Goal: Use online tool/utility: Utilize a website feature to perform a specific function

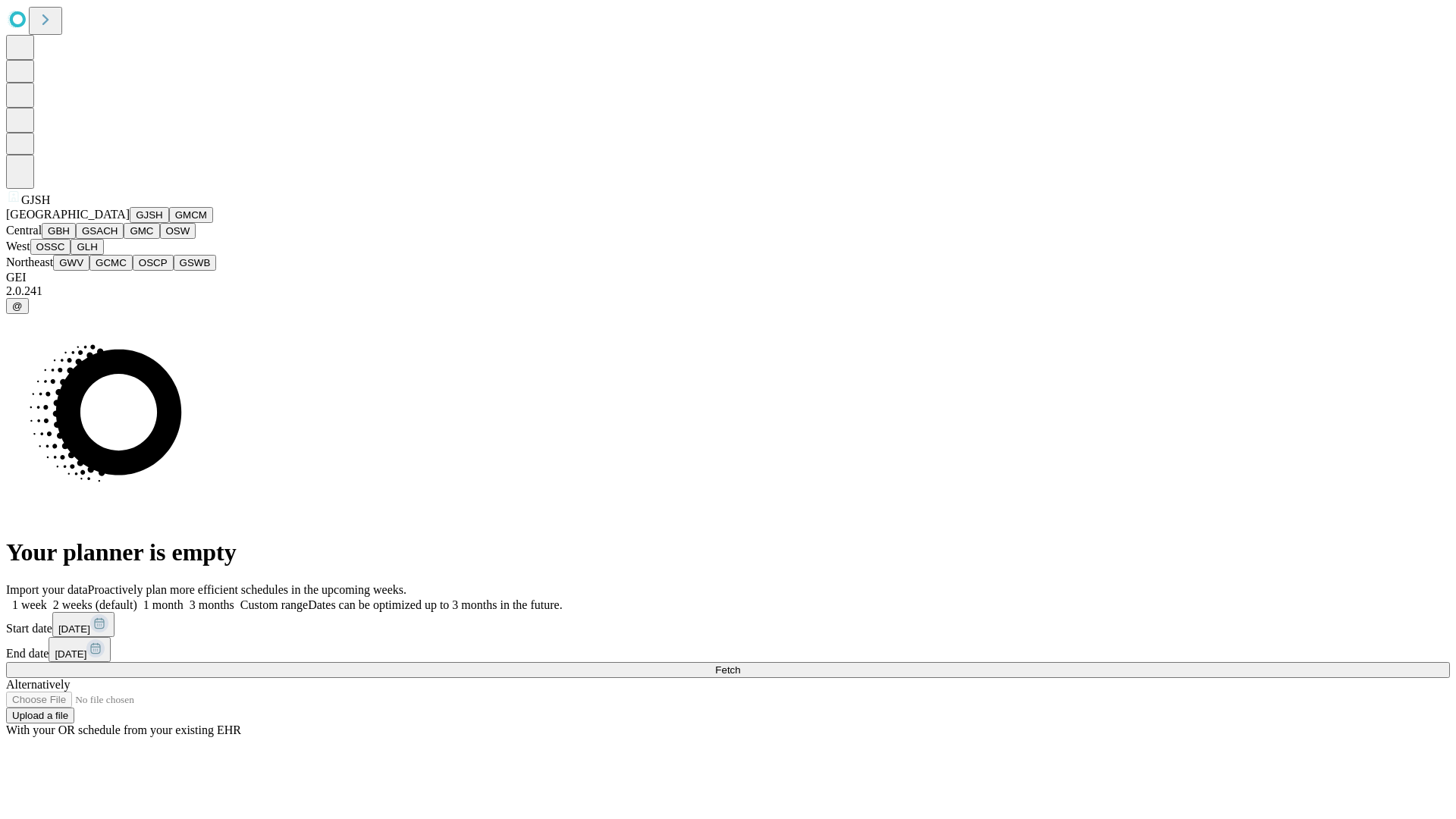
click at [129, 223] on button "GJSH" at bounding box center [149, 215] width 39 height 16
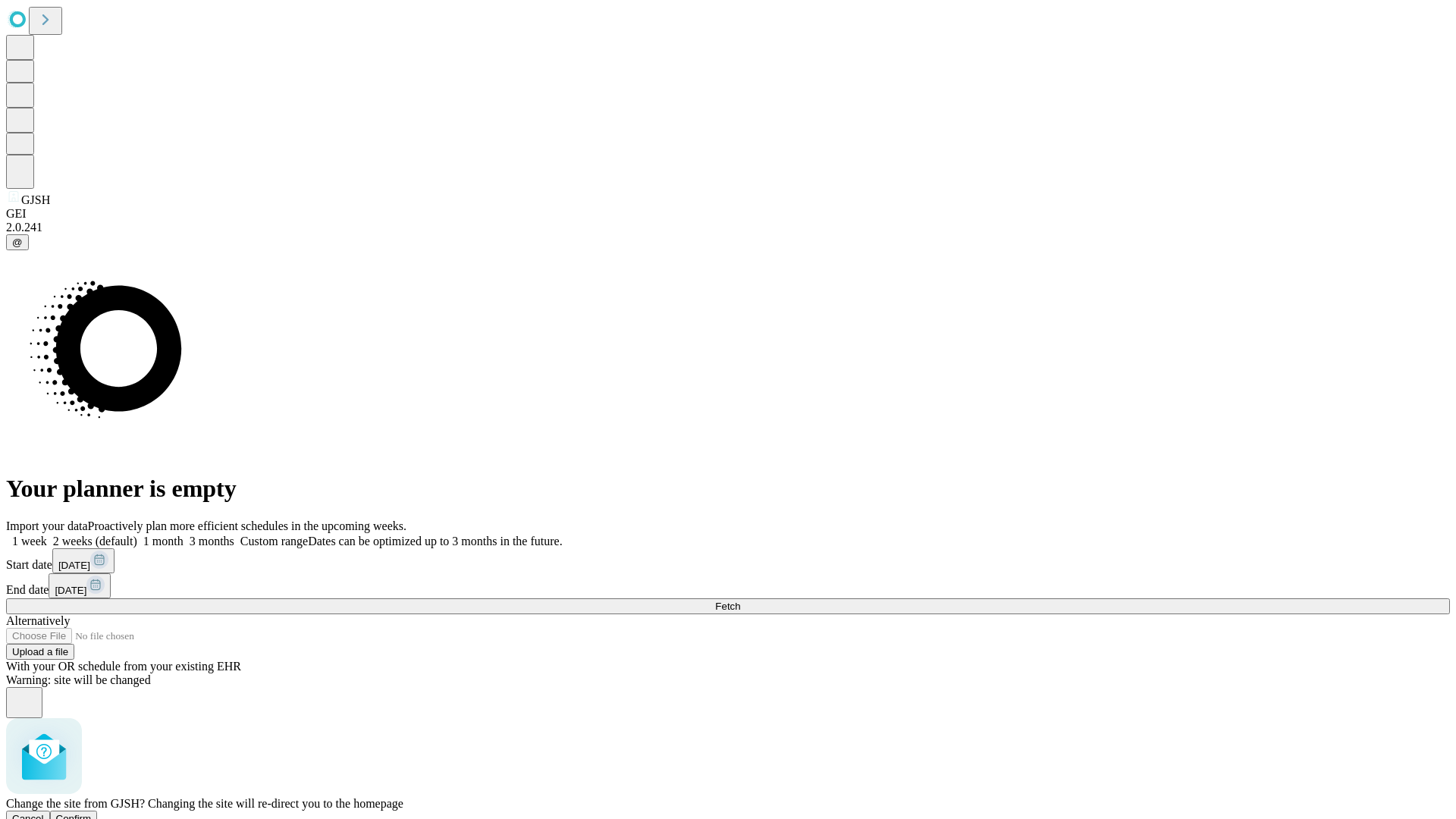
click at [92, 813] on span "Confirm" at bounding box center [74, 819] width 36 height 11
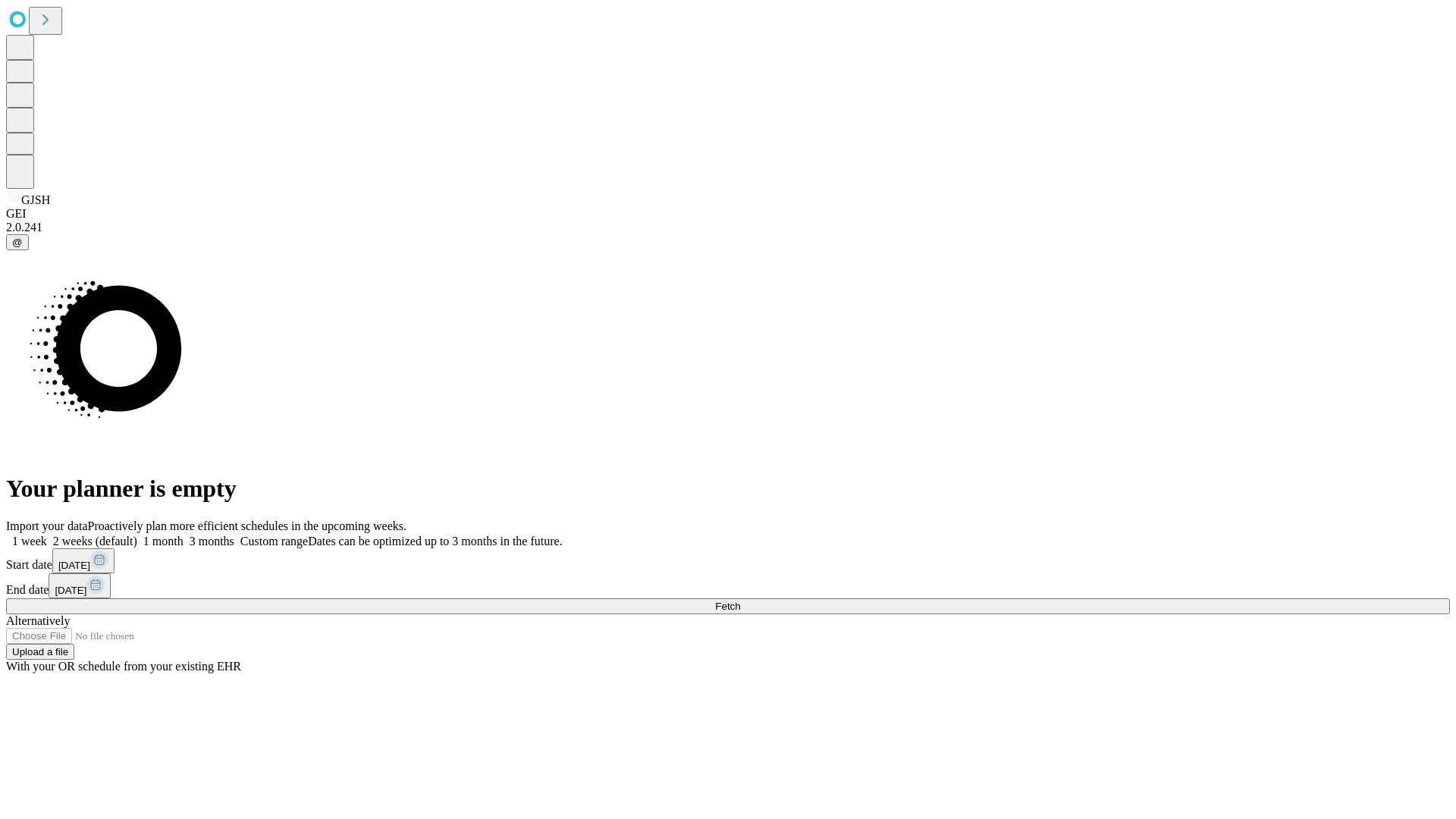
click at [137, 535] on label "2 weeks (default)" at bounding box center [92, 542] width 90 height 13
click at [740, 601] on span "Fetch" at bounding box center [727, 606] width 25 height 11
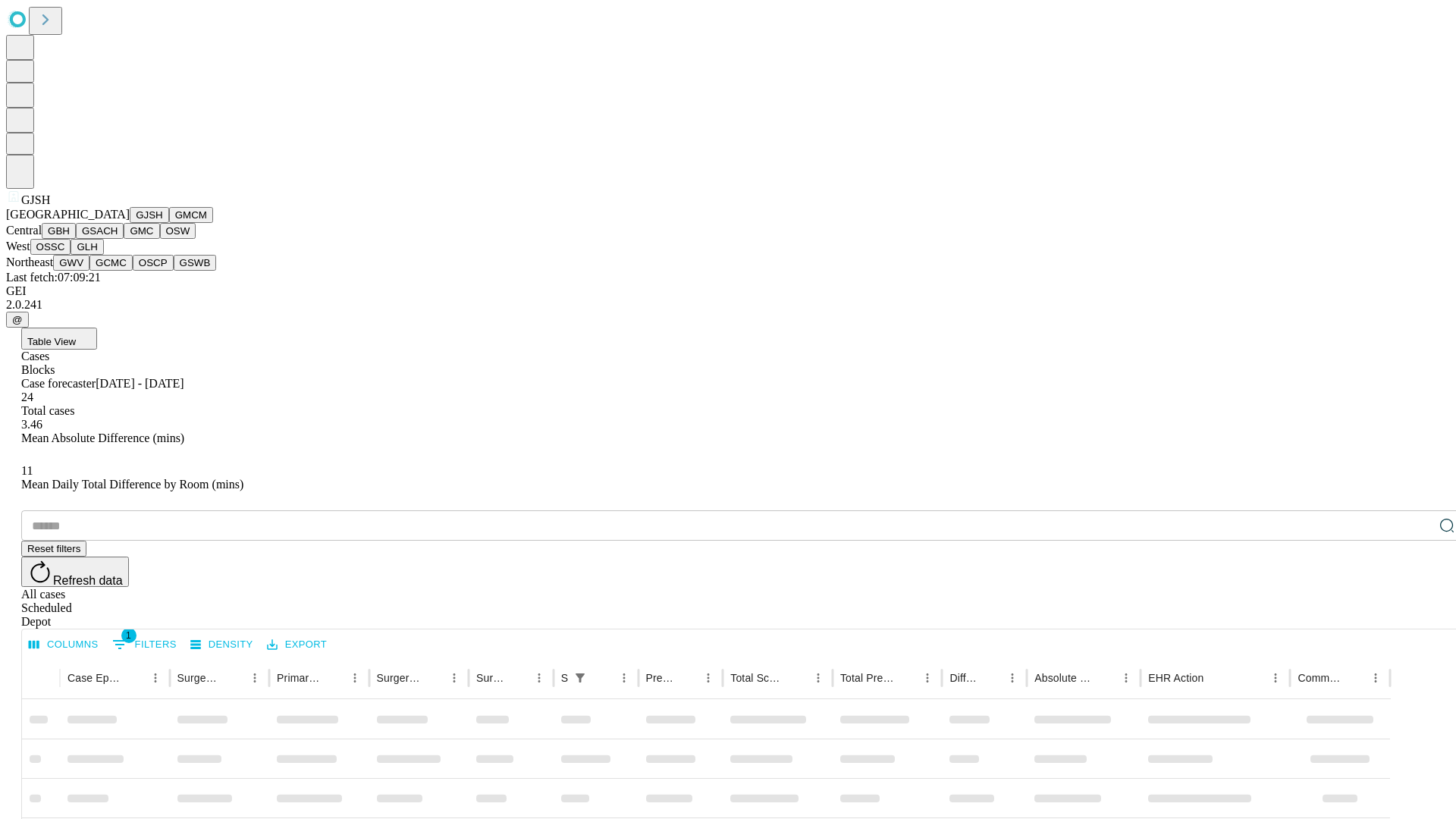
click at [169, 223] on button "GMCM" at bounding box center [190, 215] width 44 height 16
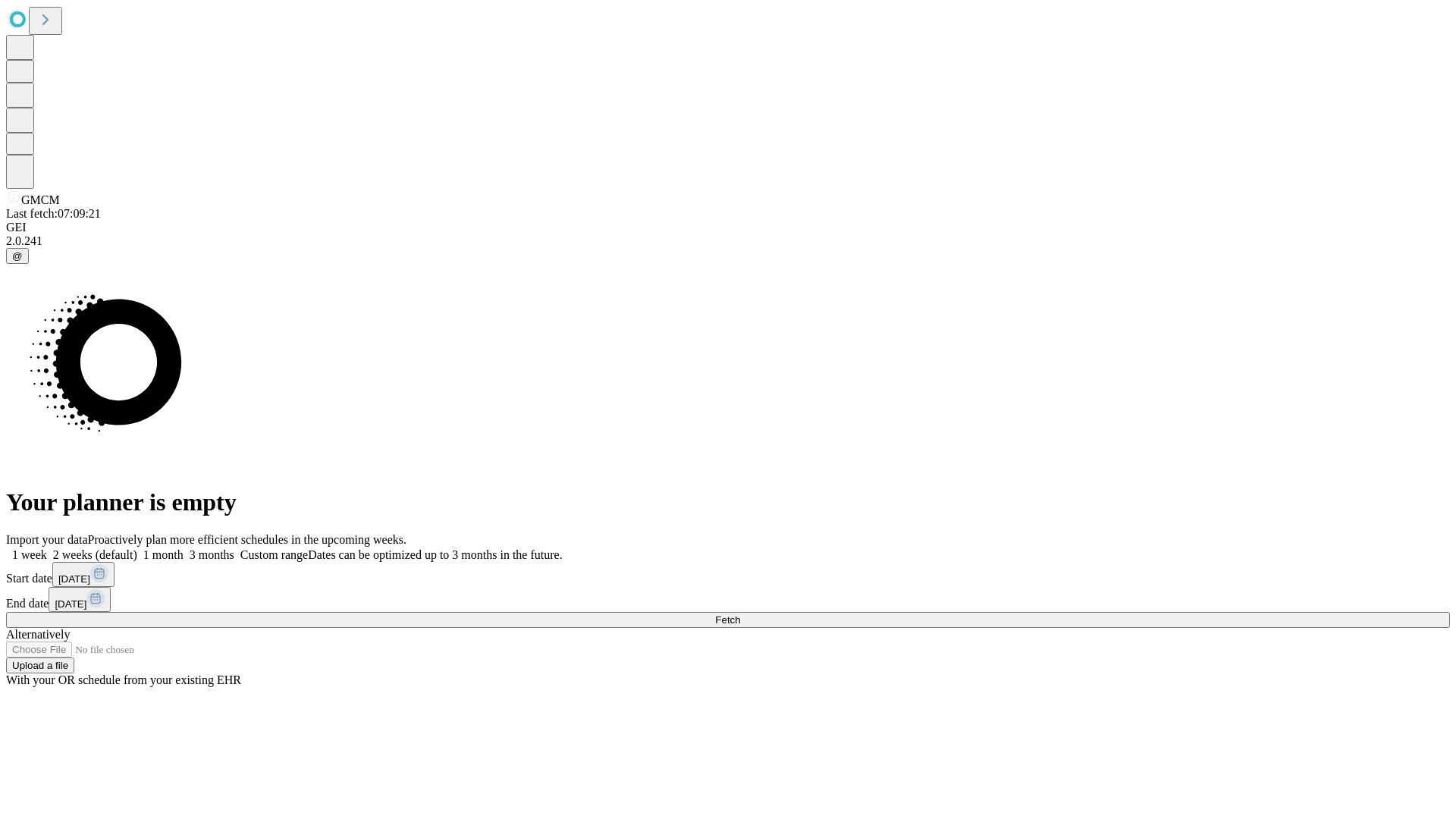
click at [137, 548] on label "2 weeks (default)" at bounding box center [92, 555] width 90 height 13
click at [740, 615] on span "Fetch" at bounding box center [727, 620] width 25 height 11
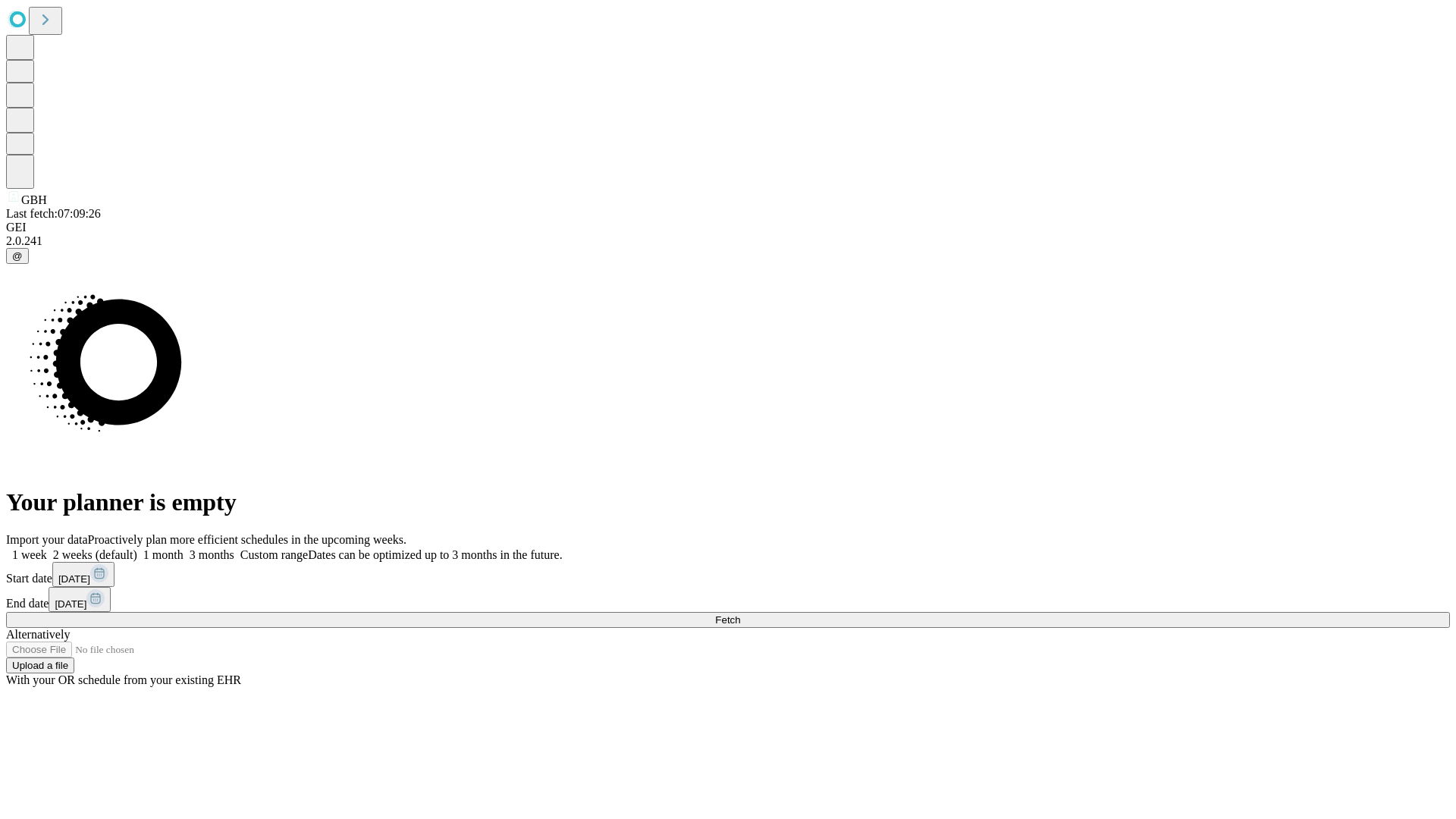
click at [137, 548] on label "2 weeks (default)" at bounding box center [92, 555] width 90 height 13
click at [740, 615] on span "Fetch" at bounding box center [727, 620] width 25 height 11
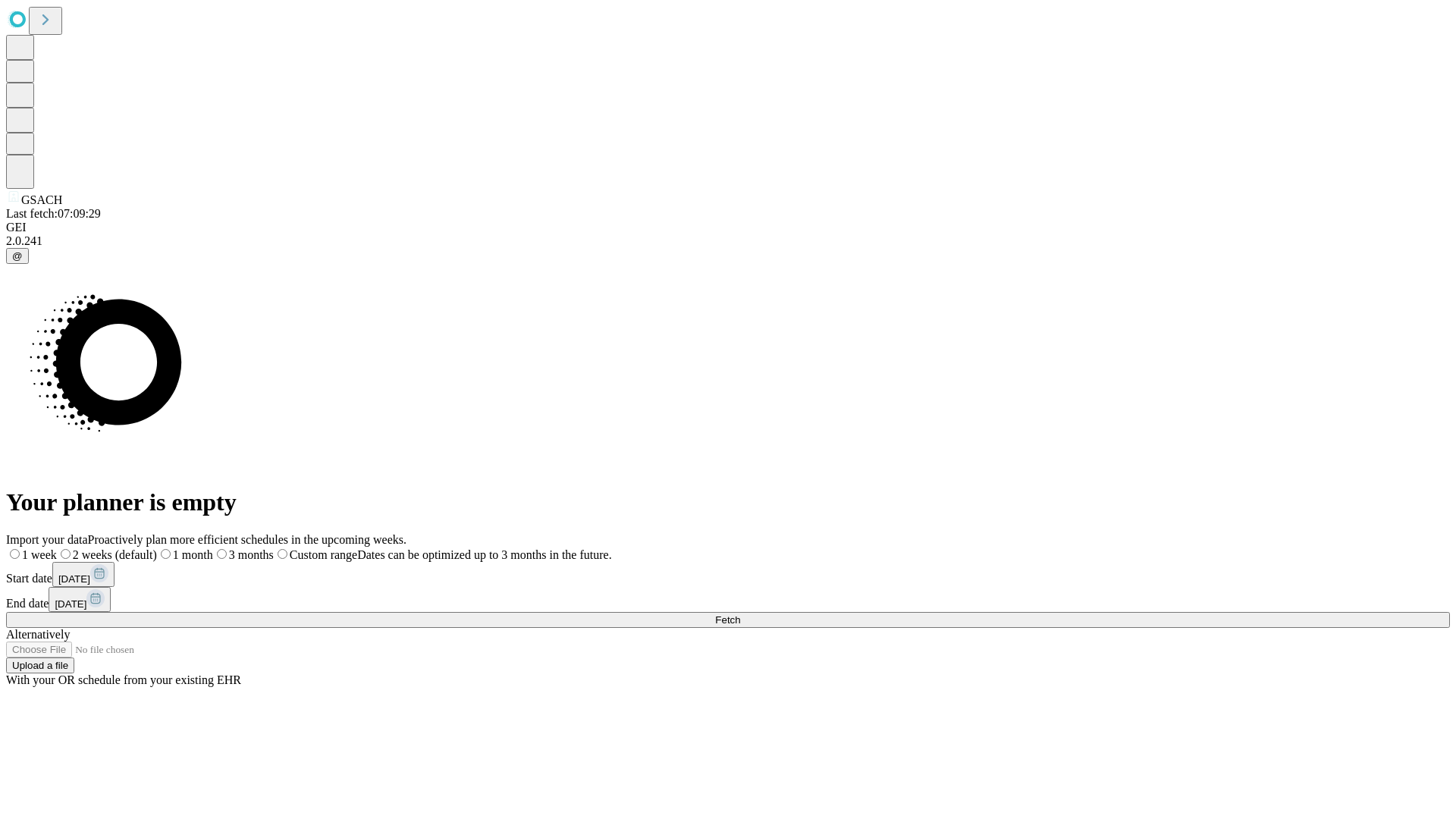
click at [157, 548] on label "2 weeks (default)" at bounding box center [107, 555] width 100 height 13
click at [740, 615] on span "Fetch" at bounding box center [727, 620] width 25 height 11
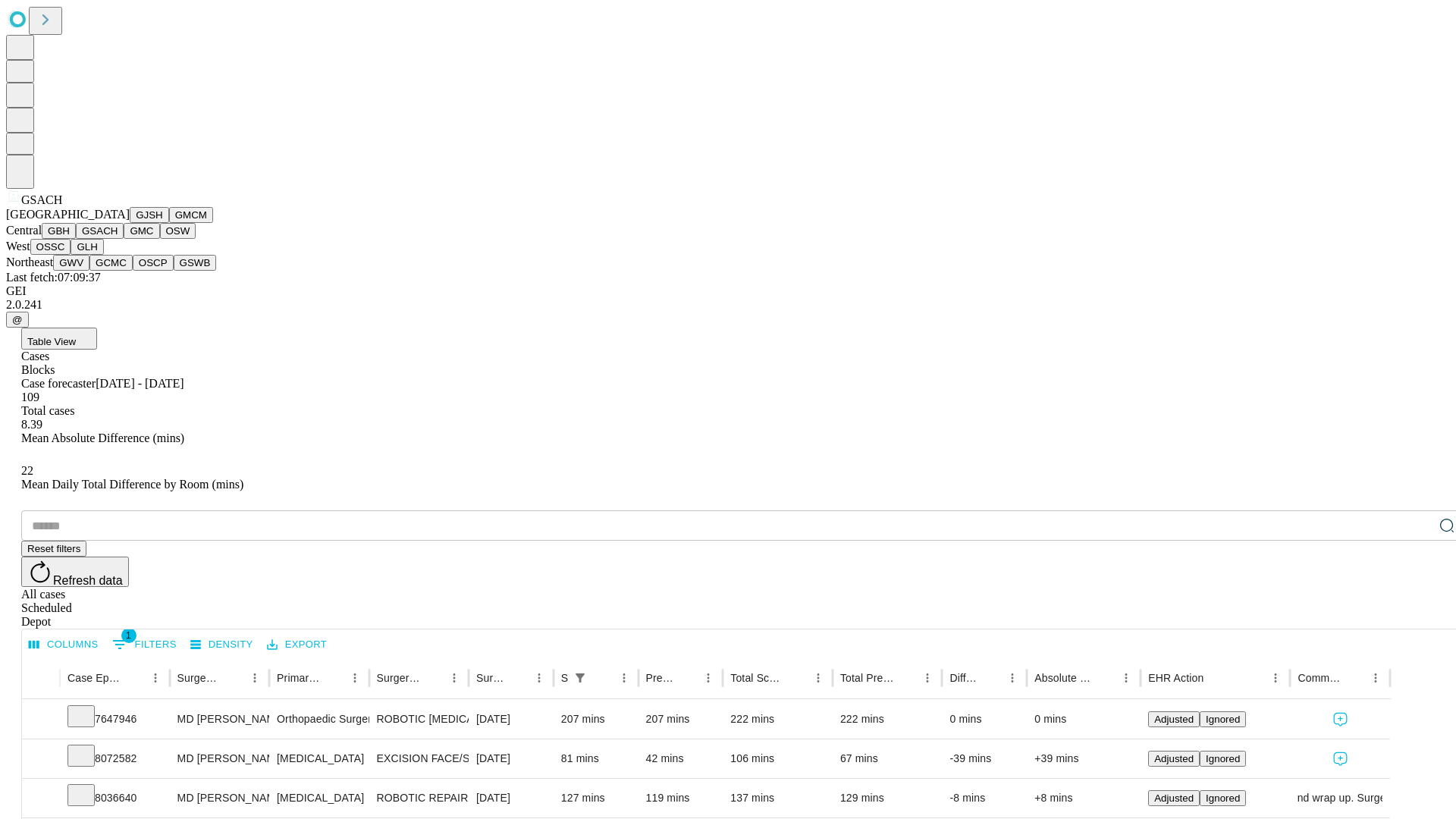
click at [124, 239] on button "GMC" at bounding box center [141, 231] width 36 height 16
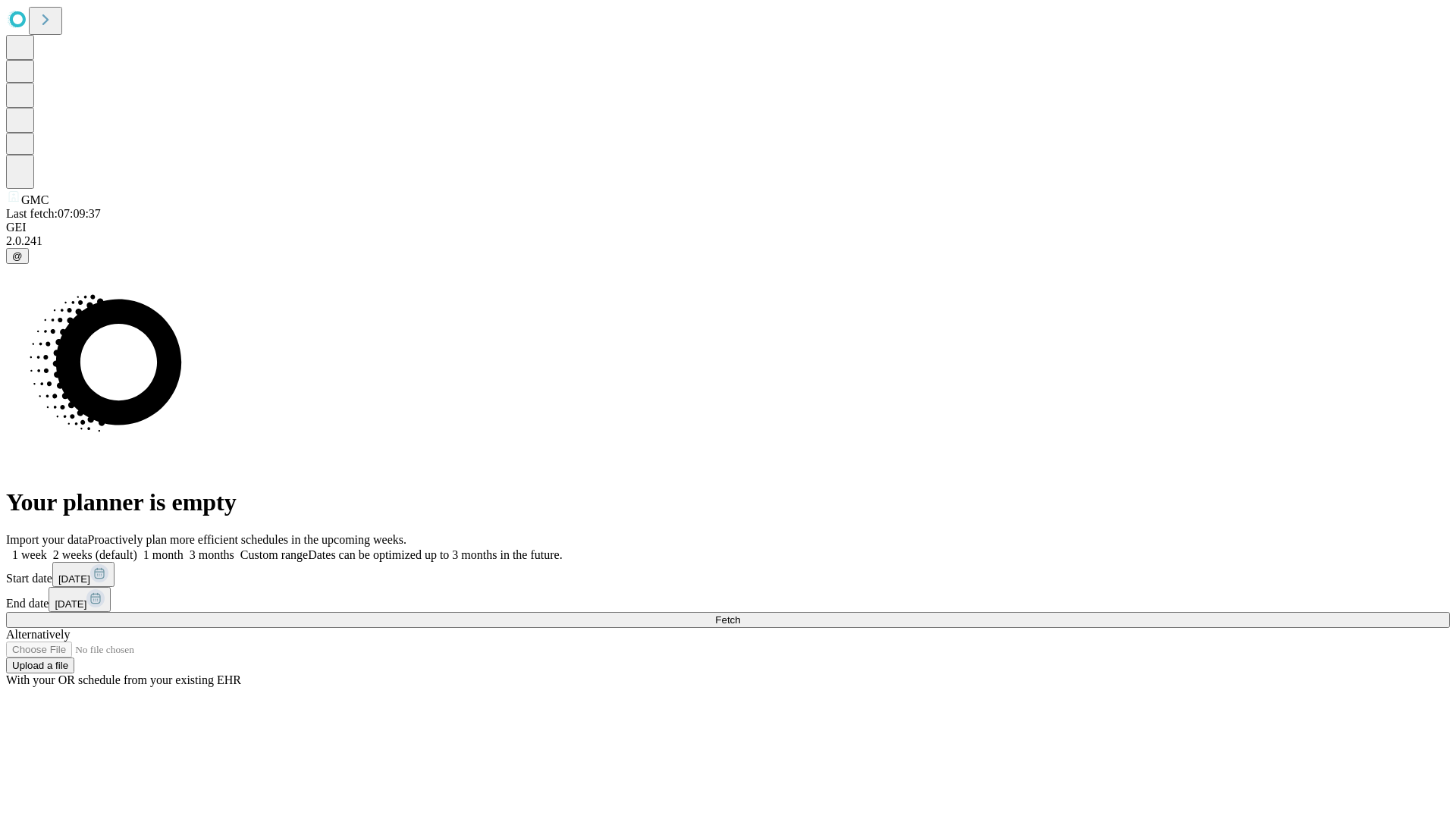
click at [137, 548] on label "2 weeks (default)" at bounding box center [92, 555] width 90 height 13
click at [740, 615] on span "Fetch" at bounding box center [727, 620] width 25 height 11
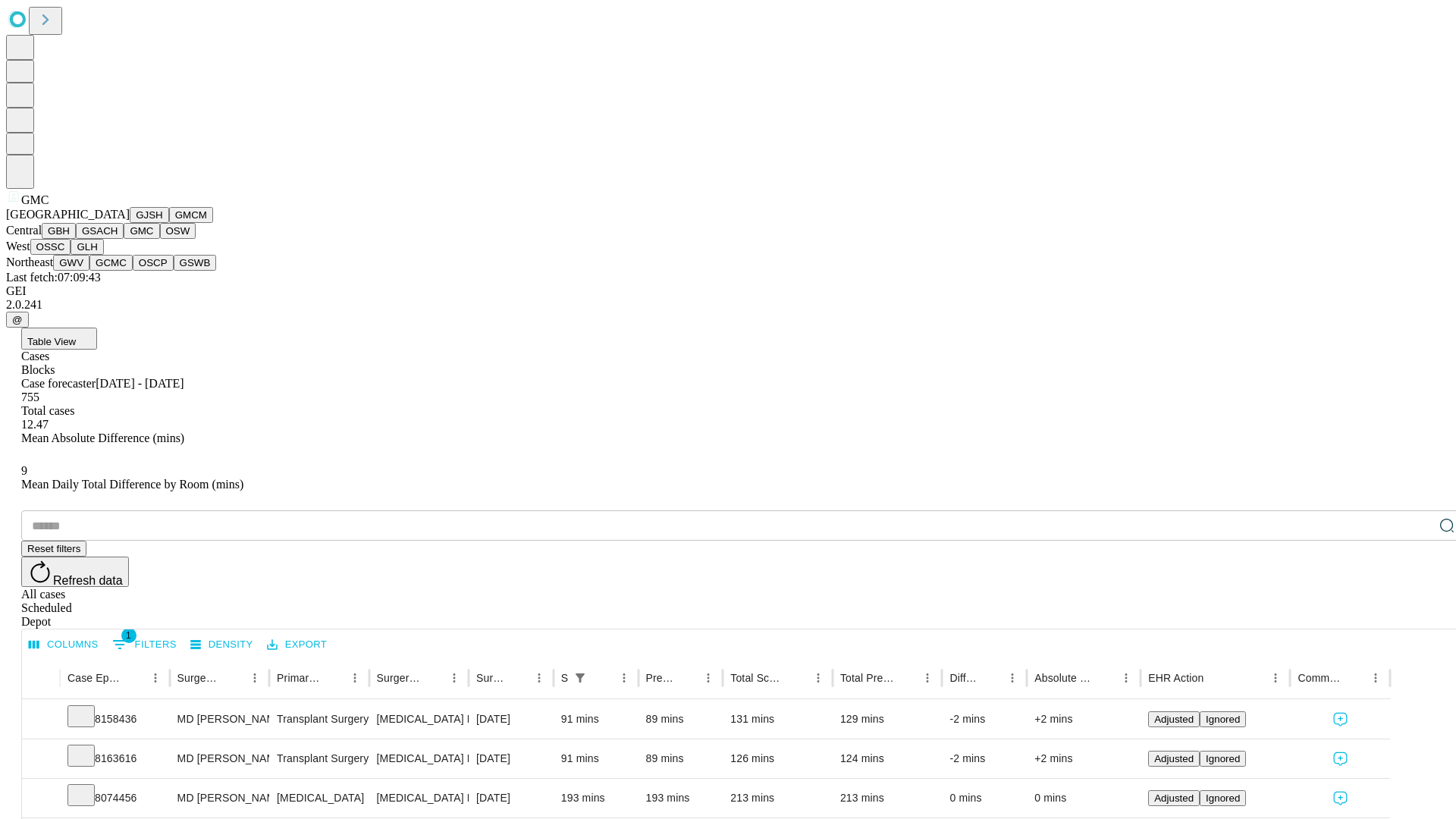
click at [160, 239] on button "OSW" at bounding box center [178, 231] width 37 height 16
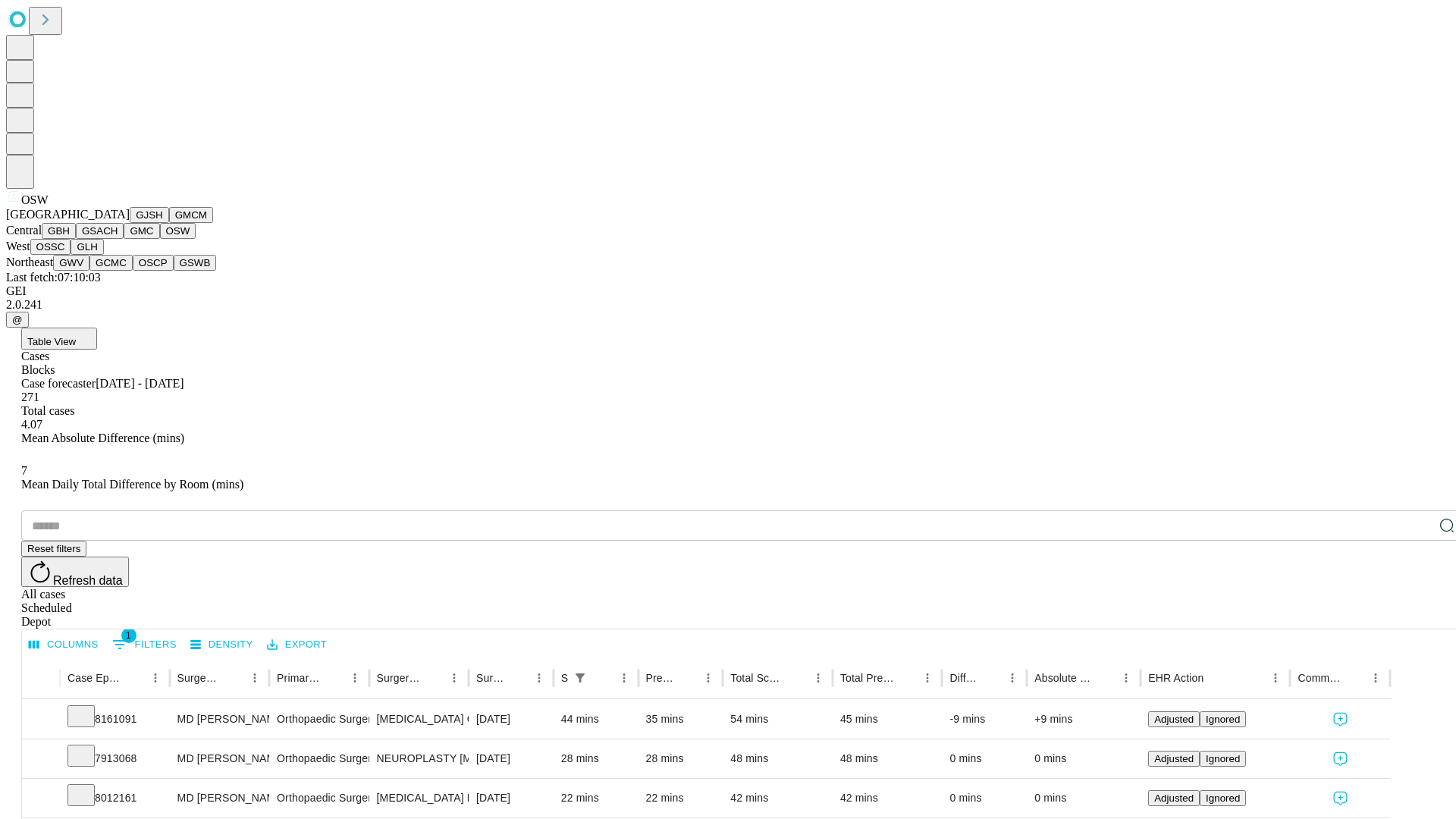
click at [71, 255] on button "OSSC" at bounding box center [51, 246] width 41 height 16
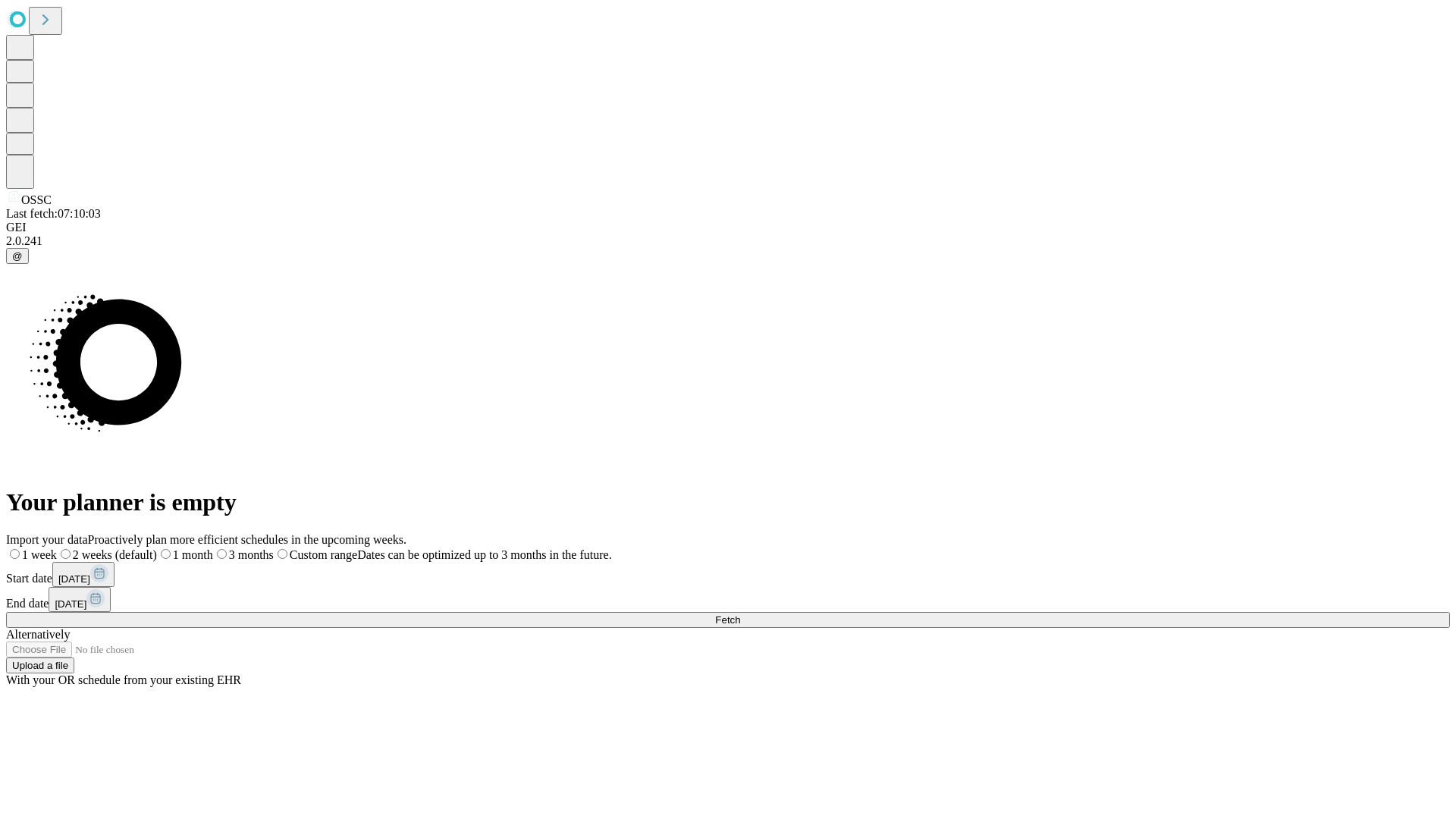
click at [157, 548] on label "2 weeks (default)" at bounding box center [107, 555] width 100 height 13
click at [740, 615] on span "Fetch" at bounding box center [727, 620] width 25 height 11
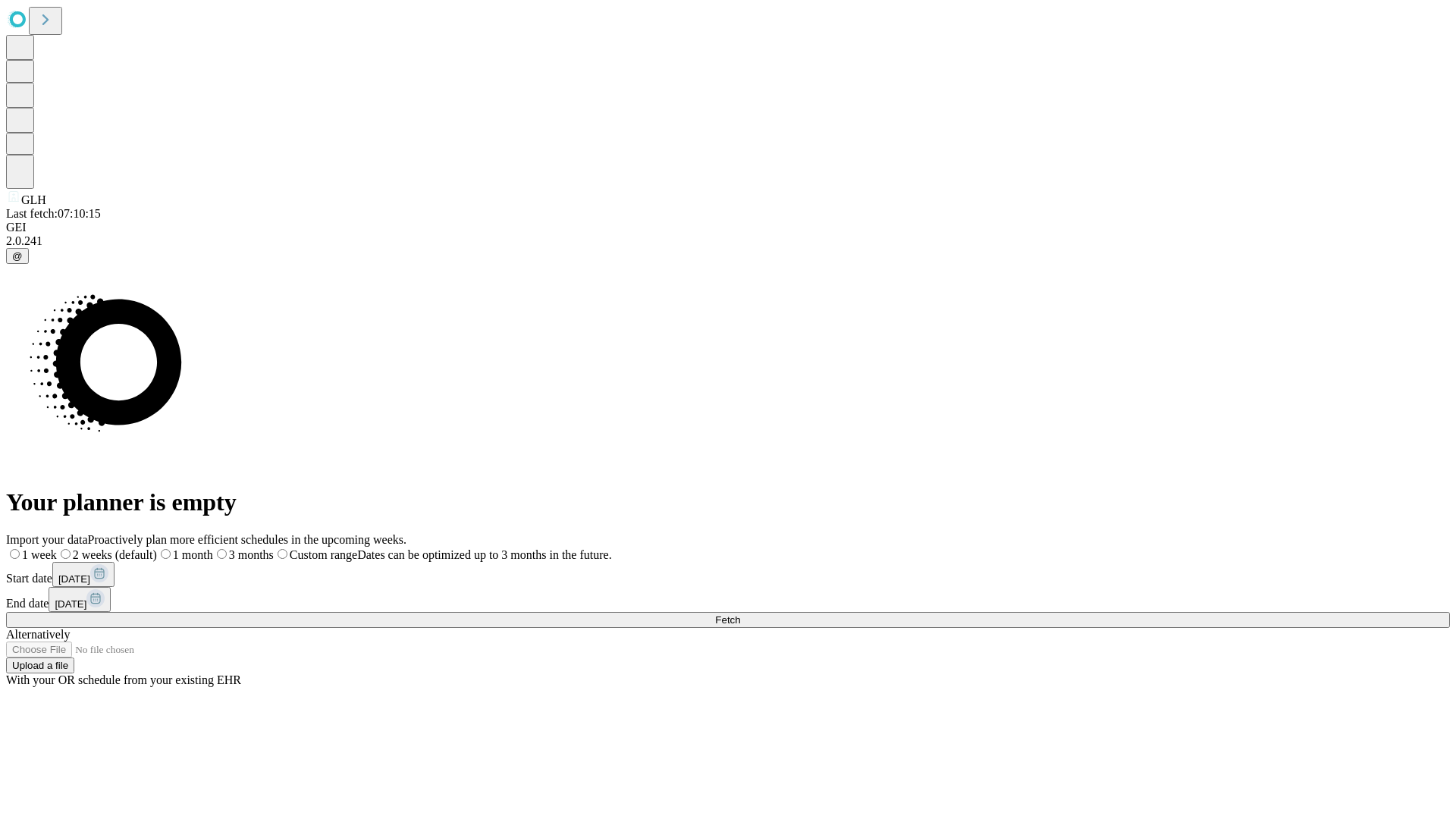
click at [157, 548] on label "2 weeks (default)" at bounding box center [107, 555] width 100 height 13
click at [740, 615] on span "Fetch" at bounding box center [727, 620] width 25 height 11
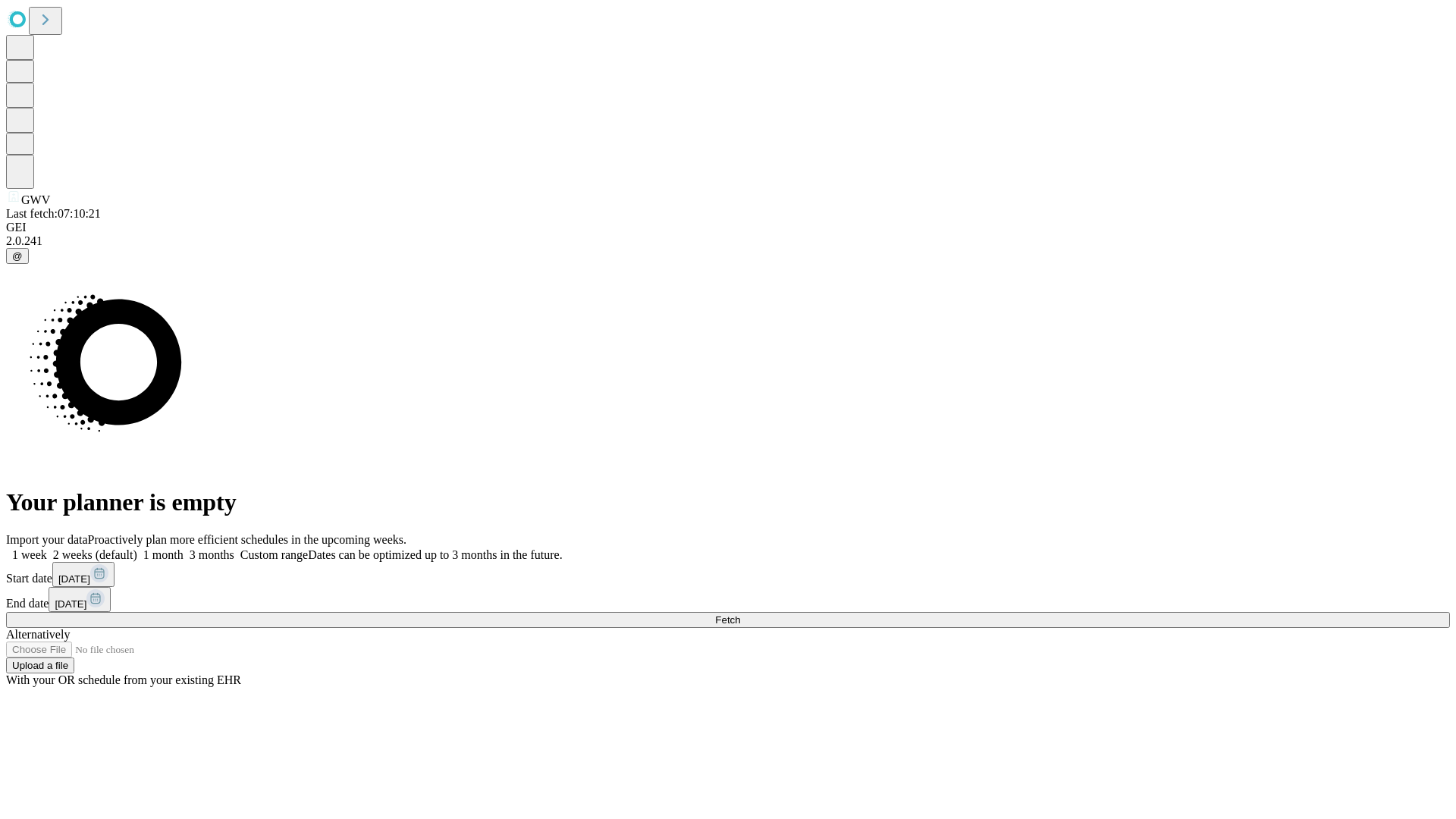
click at [137, 548] on label "2 weeks (default)" at bounding box center [92, 555] width 90 height 13
click at [740, 615] on span "Fetch" at bounding box center [727, 620] width 25 height 11
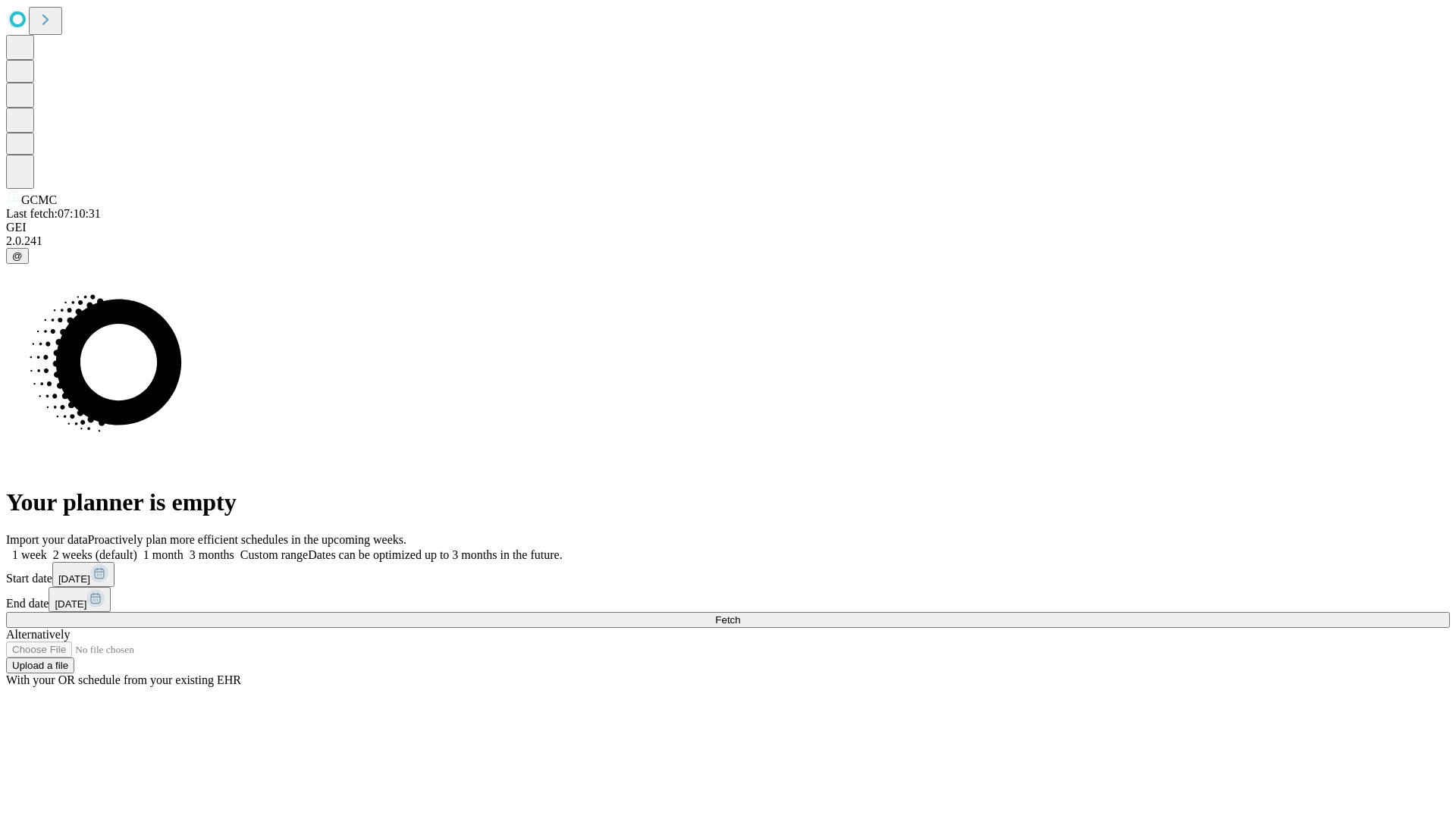
click at [137, 548] on label "2 weeks (default)" at bounding box center [92, 555] width 90 height 13
click at [740, 615] on span "Fetch" at bounding box center [727, 620] width 25 height 11
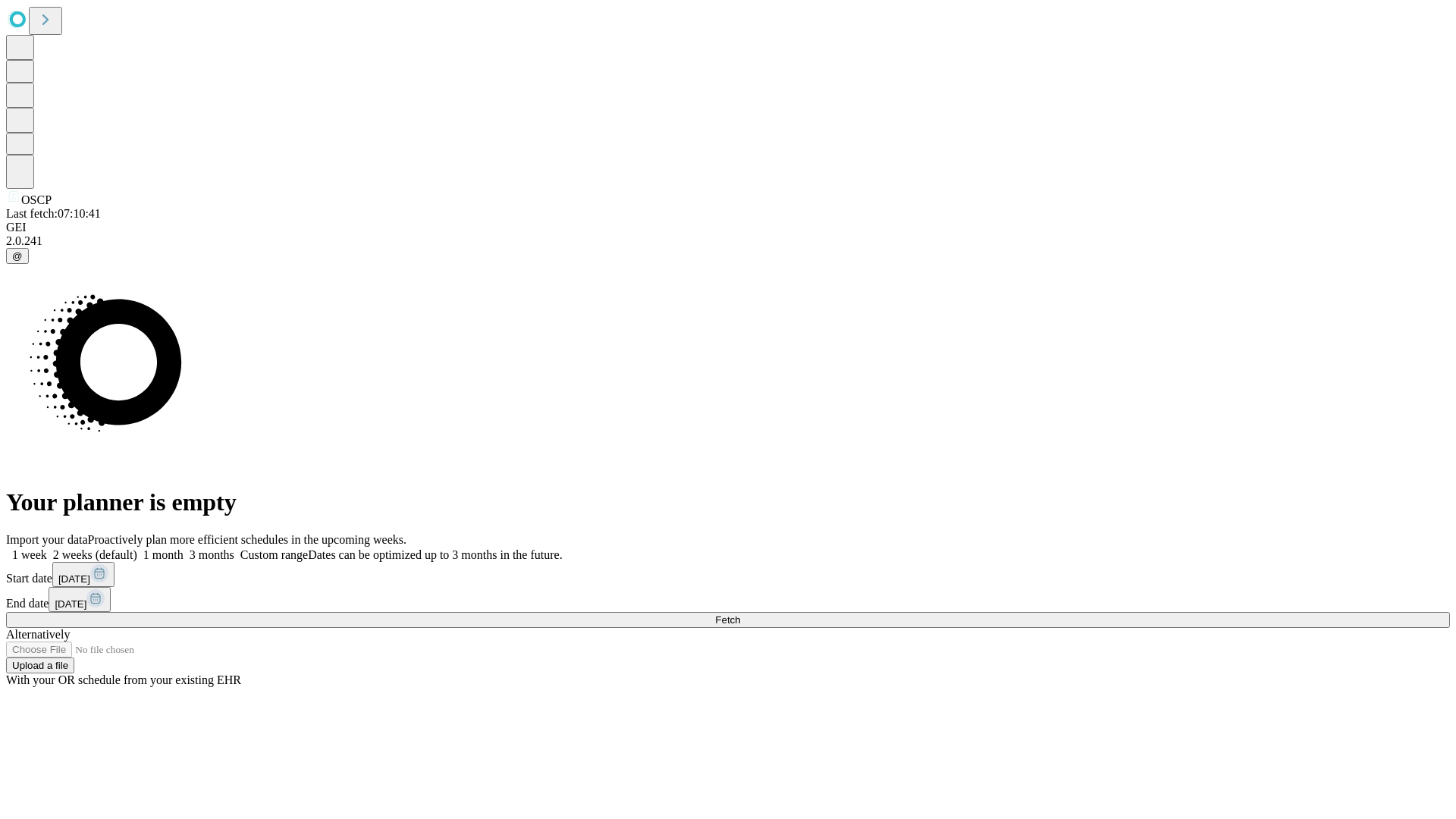
click at [137, 548] on label "2 weeks (default)" at bounding box center [92, 555] width 90 height 13
click at [740, 615] on span "Fetch" at bounding box center [727, 620] width 25 height 11
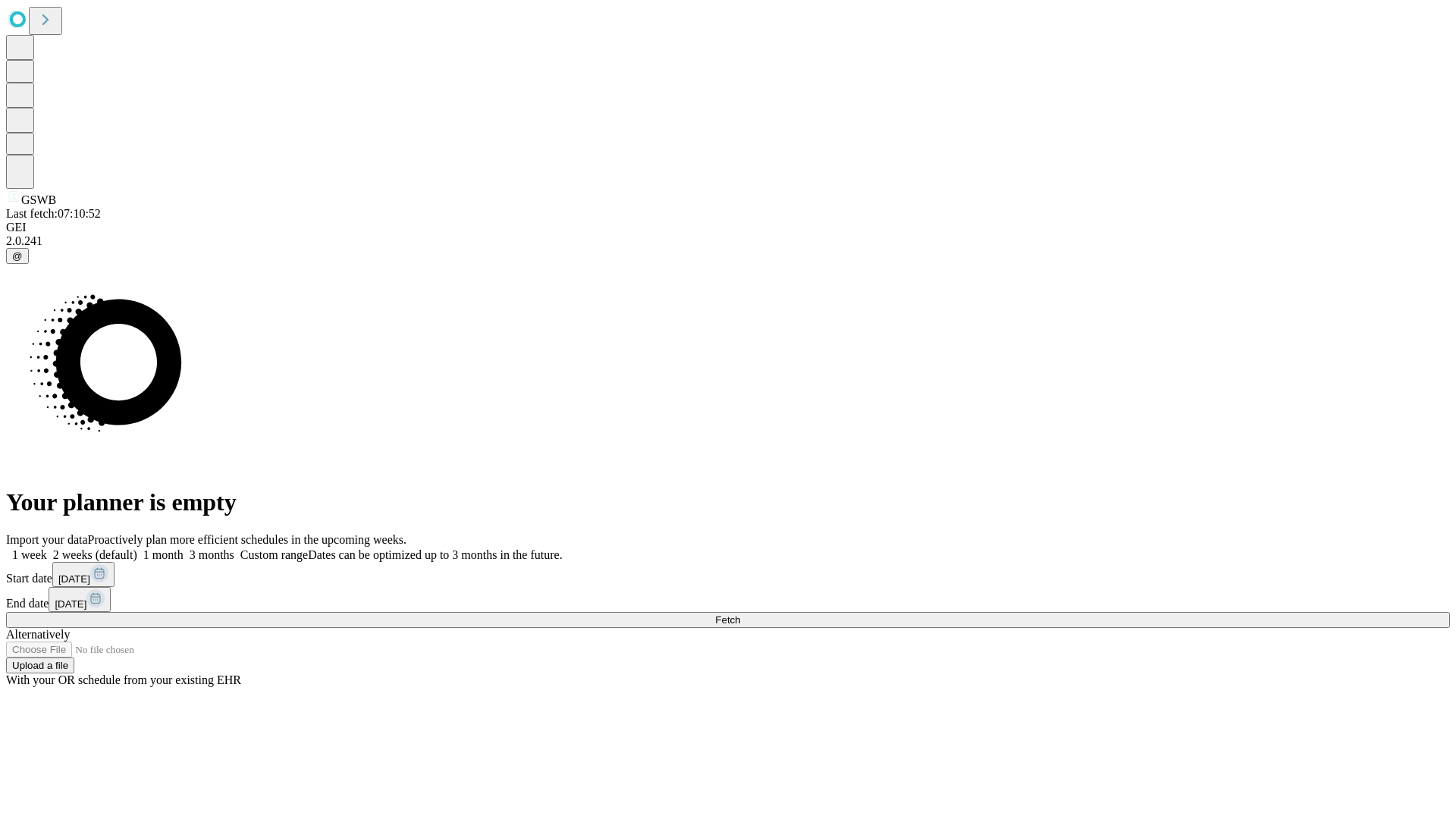
click at [740, 615] on span "Fetch" at bounding box center [727, 620] width 25 height 11
